Goal: Task Accomplishment & Management: Manage account settings

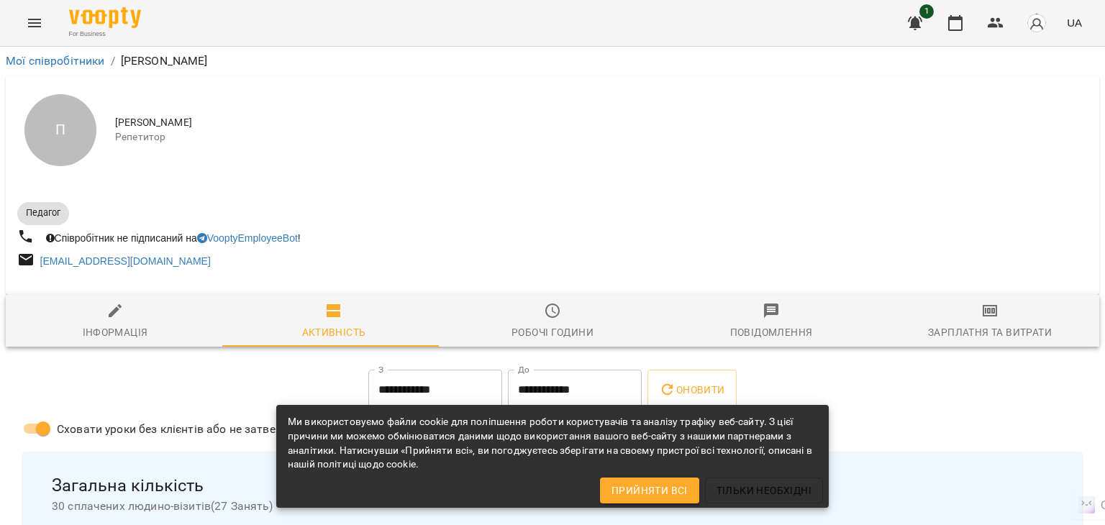
click at [30, 29] on icon "Menu" at bounding box center [34, 22] width 17 height 17
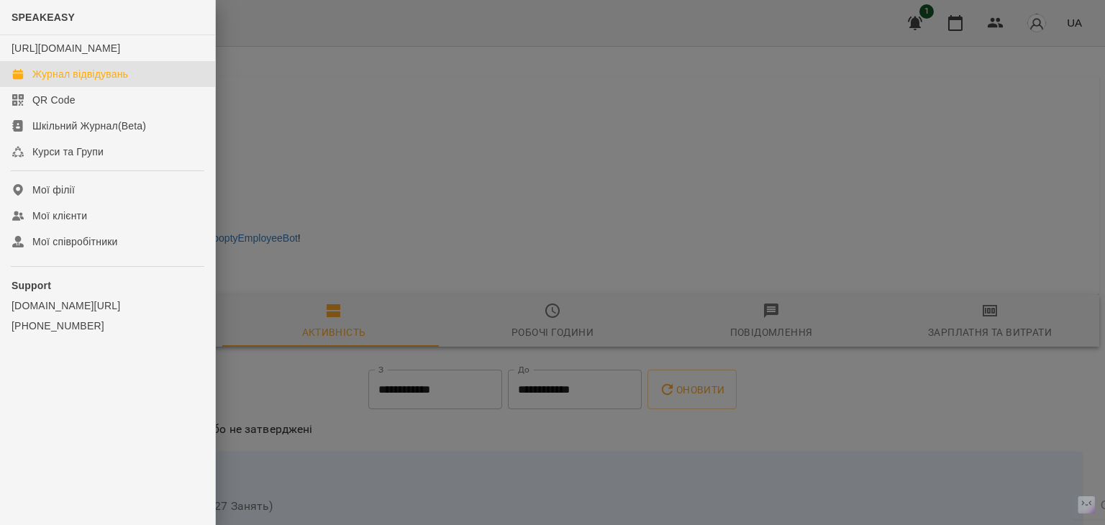
click at [69, 78] on link "Журнал відвідувань" at bounding box center [107, 74] width 215 height 26
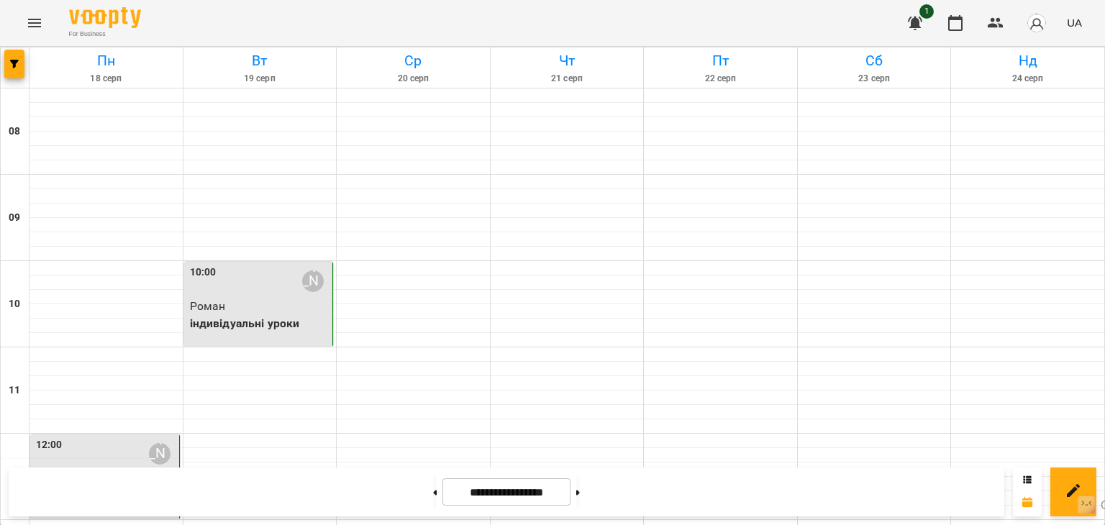
scroll to position [575, 0]
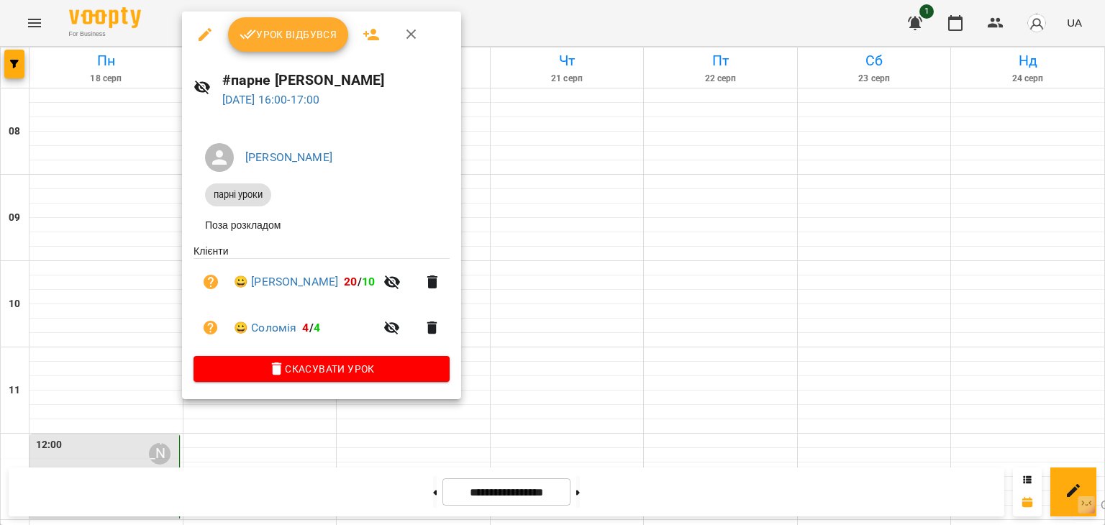
click at [303, 35] on span "Урок відбувся" at bounding box center [288, 34] width 98 height 17
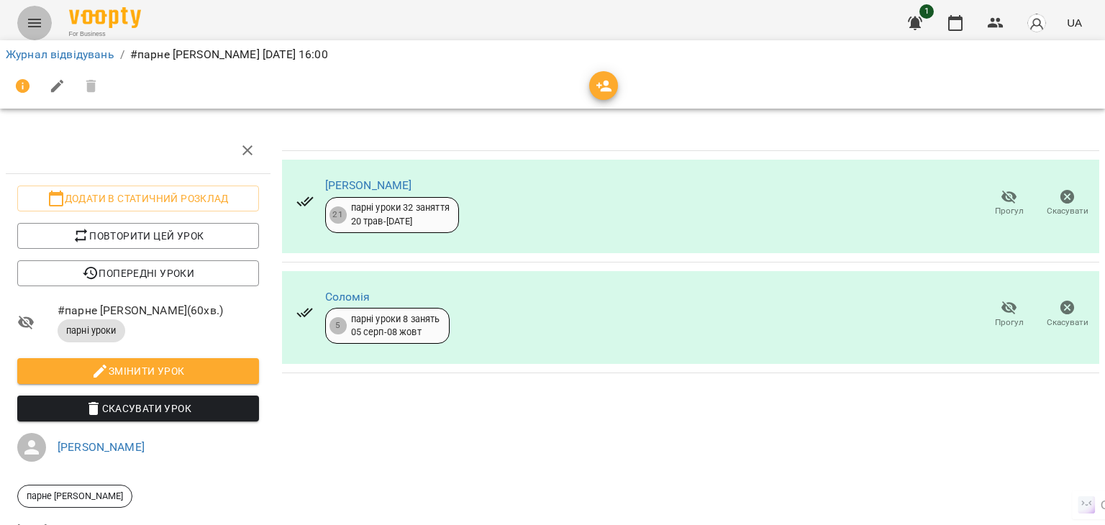
click at [35, 22] on icon "Menu" at bounding box center [34, 23] width 13 height 9
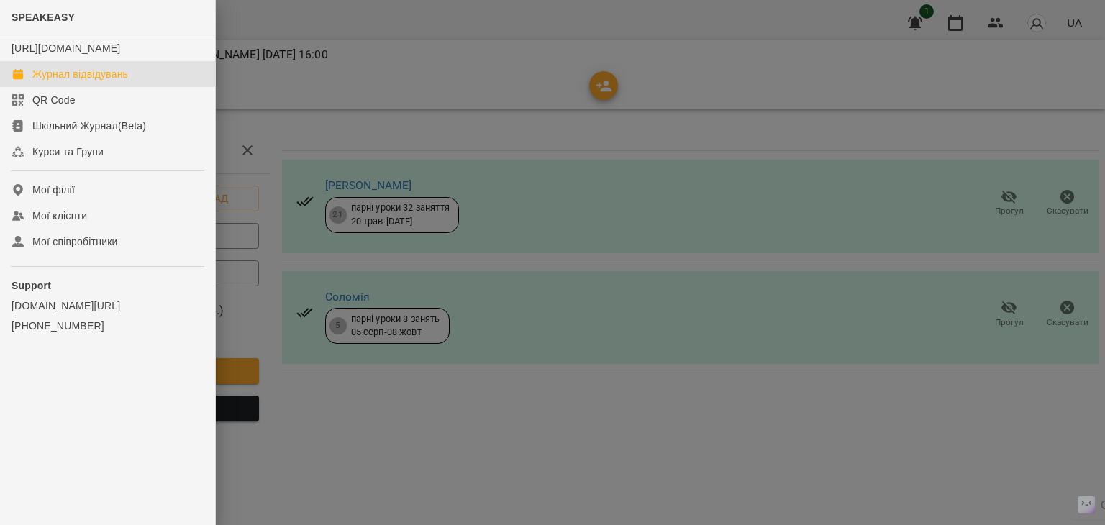
click at [86, 81] on div "Журнал відвідувань" at bounding box center [80, 74] width 96 height 14
